Goal: Navigation & Orientation: Find specific page/section

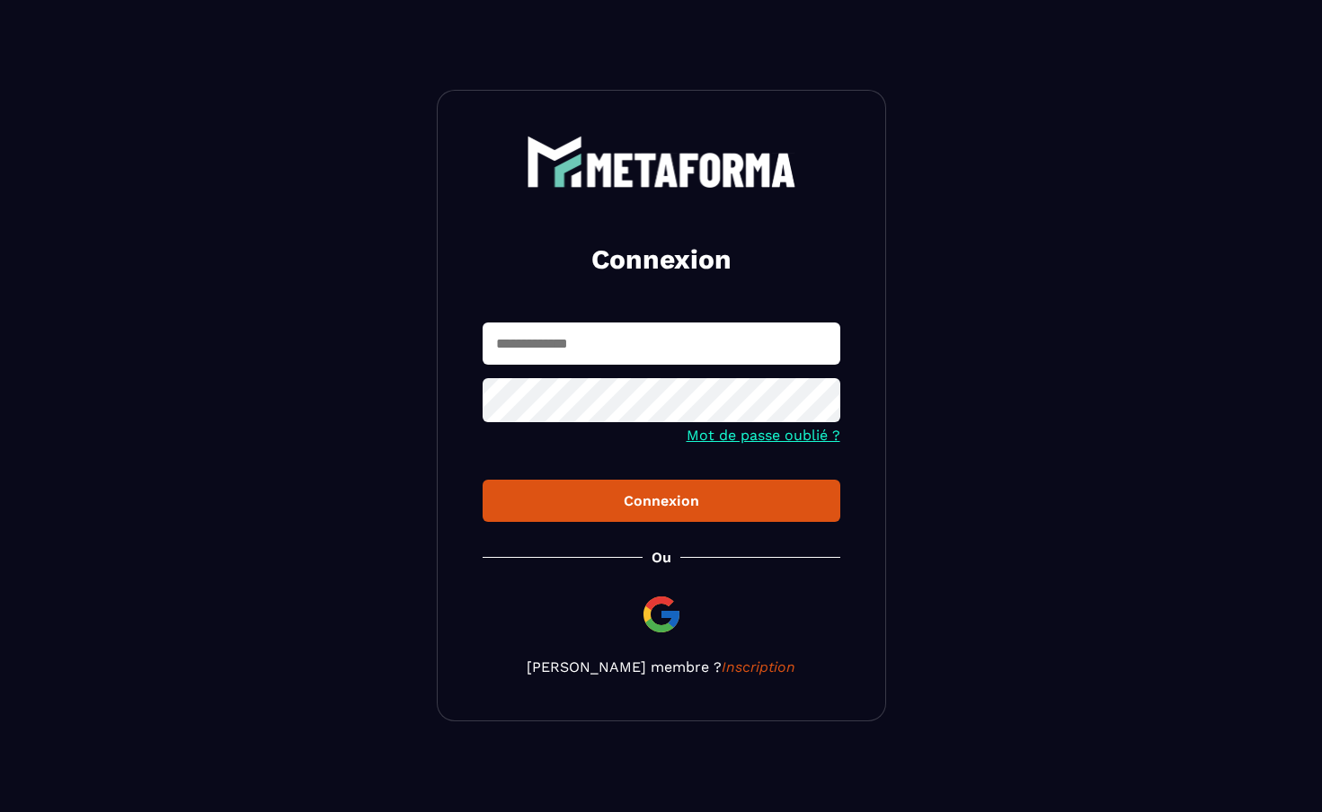
scroll to position [1, 0]
click at [670, 354] on input "text" at bounding box center [662, 344] width 358 height 42
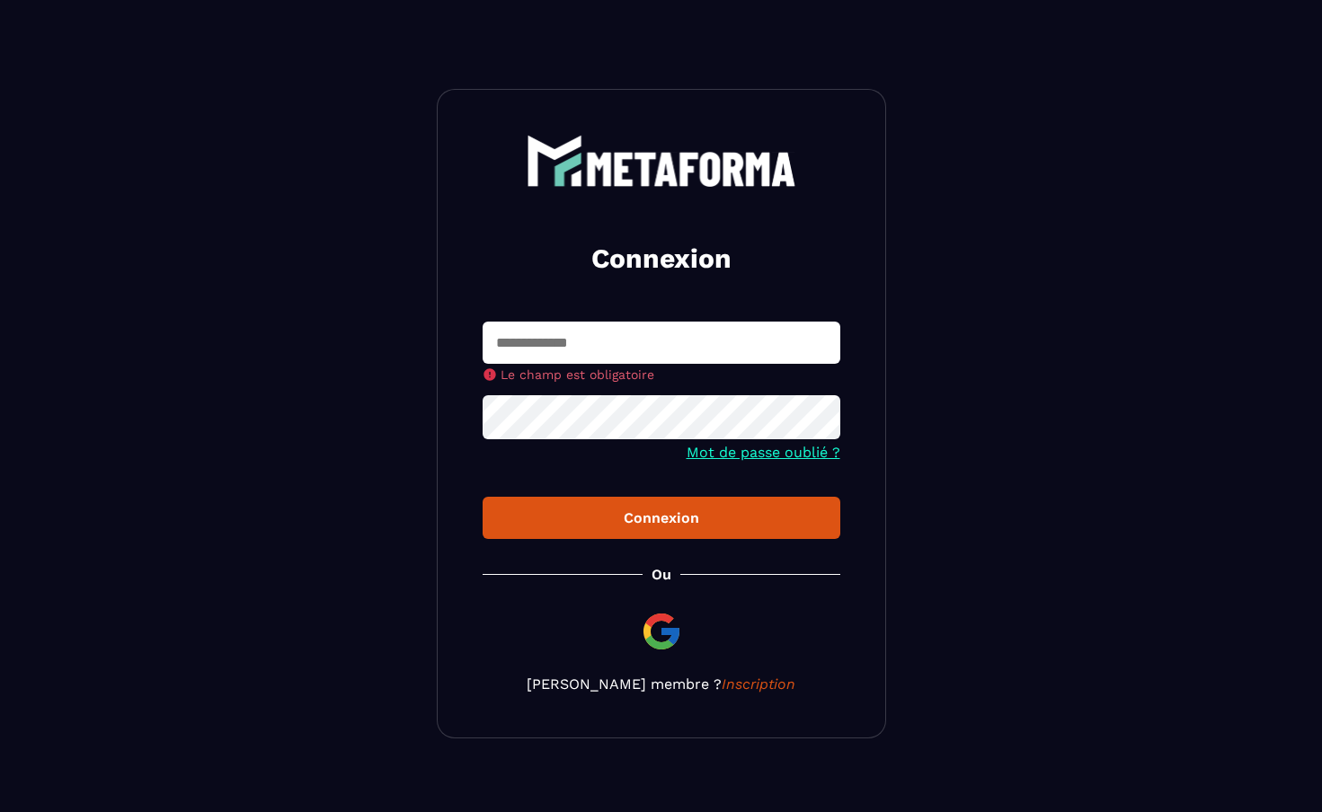
type input "**********"
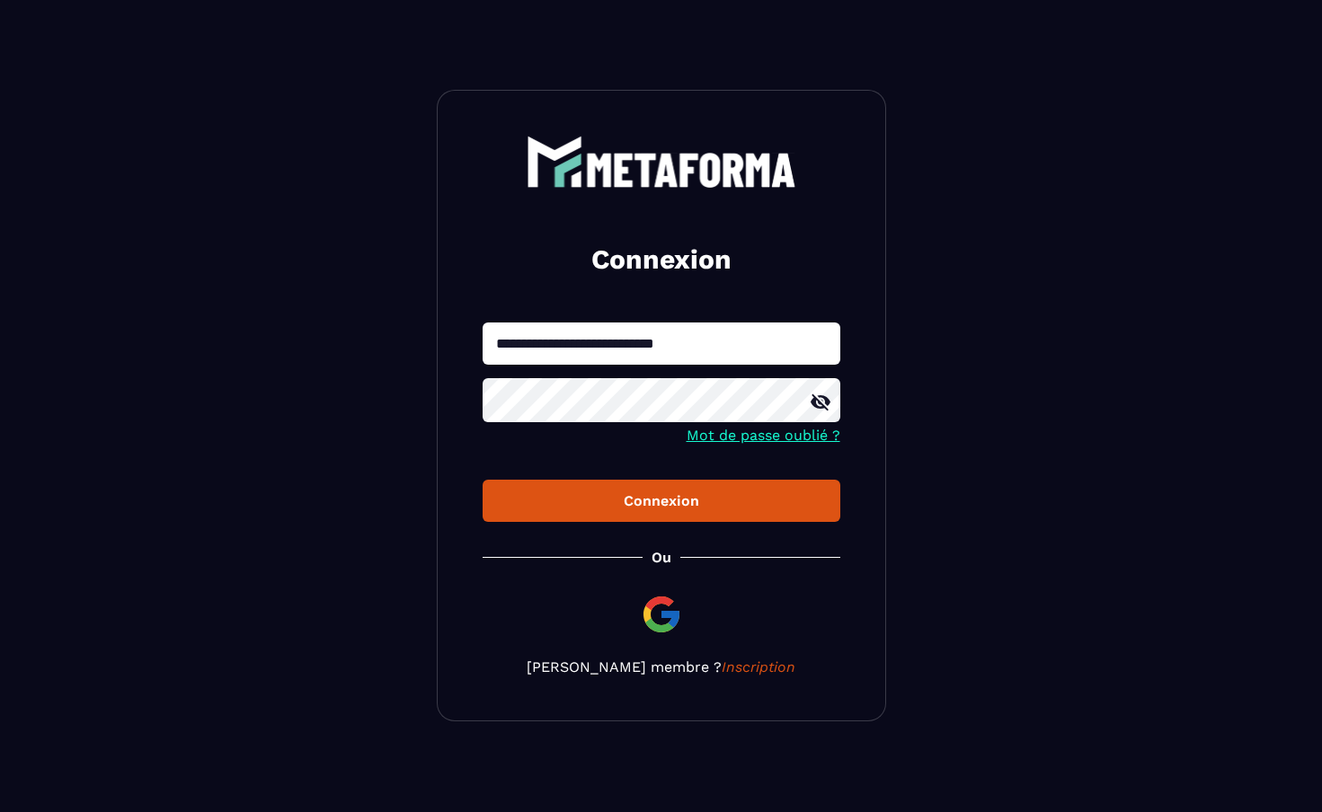
click at [705, 499] on div "Connexion" at bounding box center [661, 500] width 329 height 17
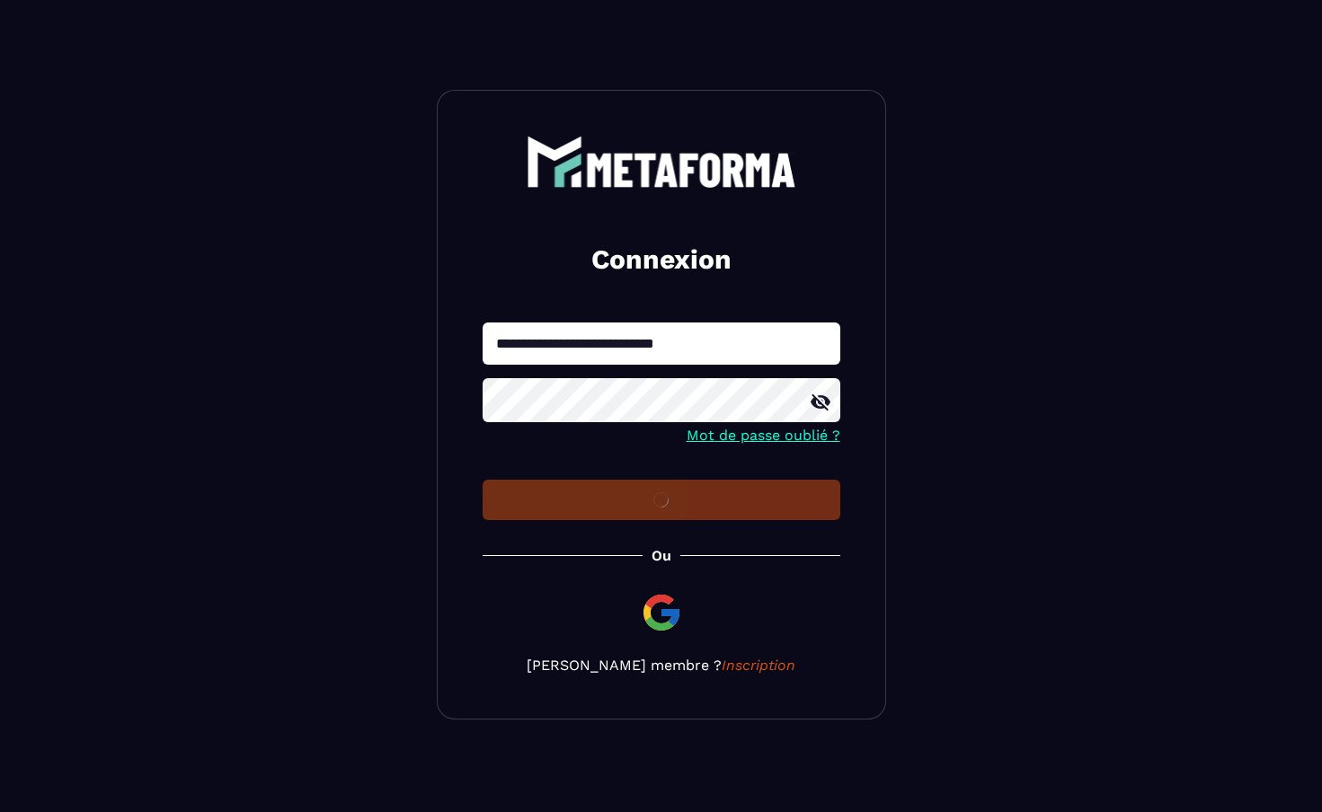
scroll to position [0, 0]
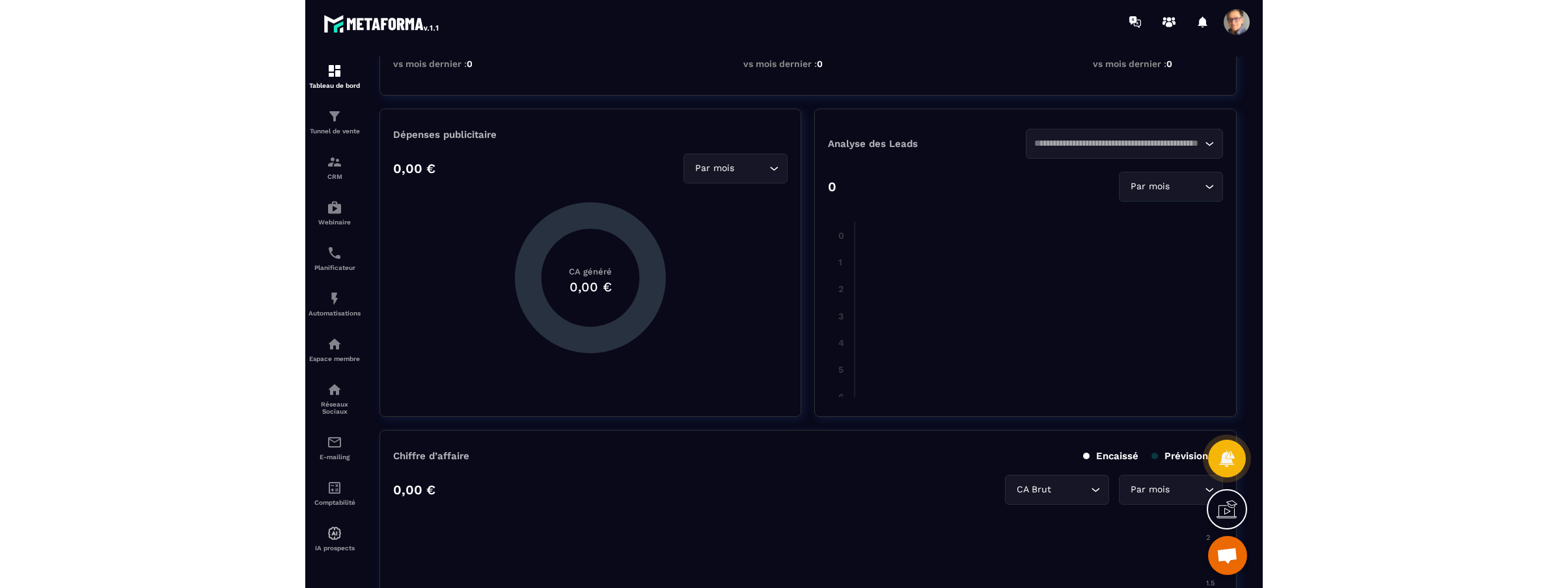
scroll to position [237, 0]
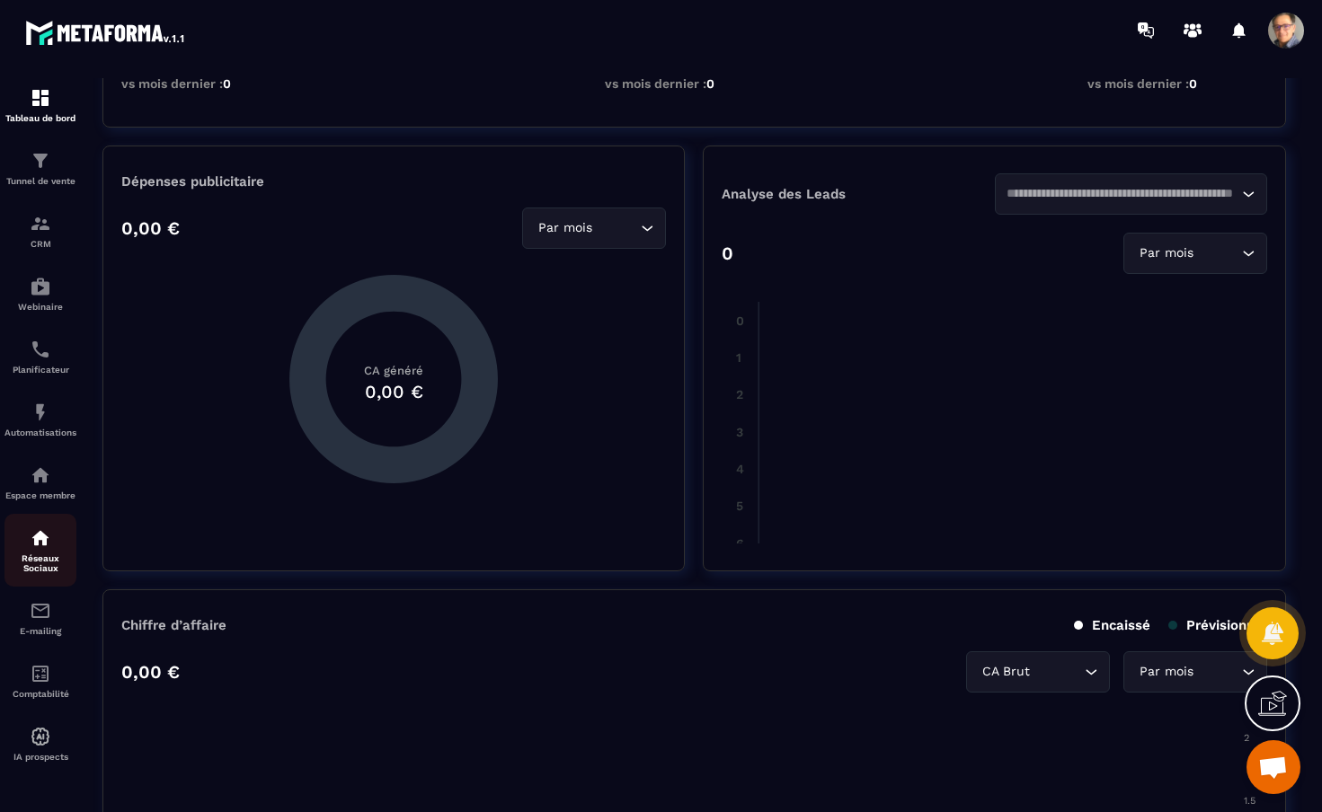
click at [46, 543] on img at bounding box center [41, 539] width 22 height 22
